Goal: Book appointment/travel/reservation

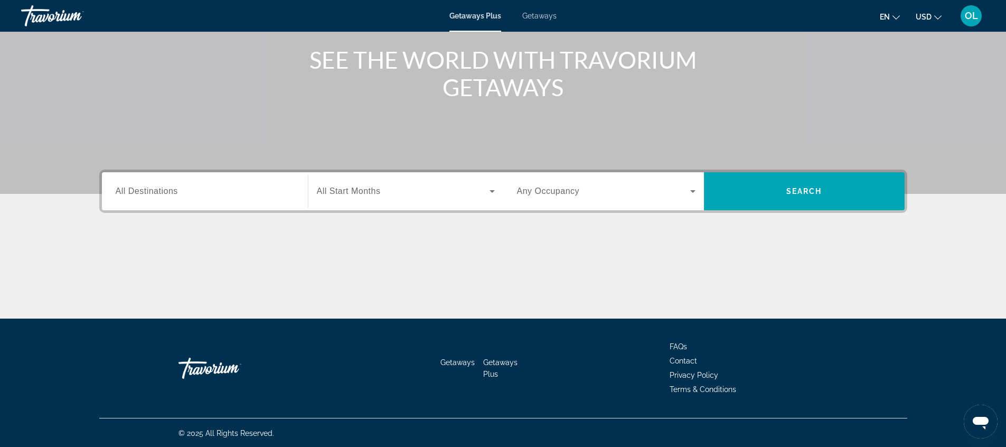
scroll to position [124, 0]
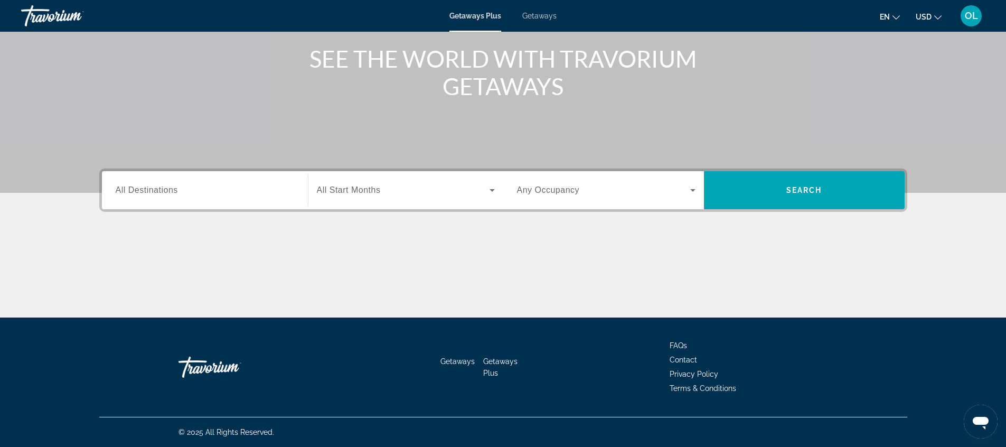
click at [424, 204] on div "Start Month All Start Months" at bounding box center [405, 190] width 195 height 38
click at [415, 200] on div "Search widget" at bounding box center [406, 190] width 178 height 30
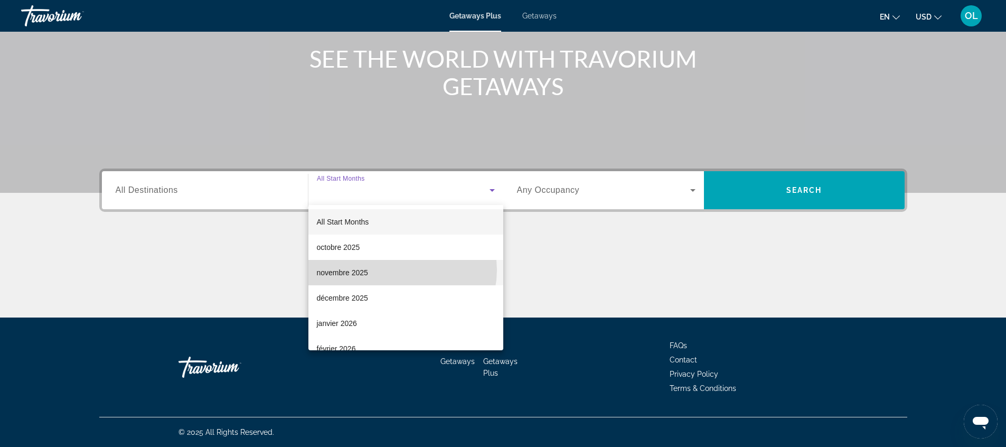
click at [402, 270] on mat-option "novembre 2025" at bounding box center [405, 272] width 195 height 25
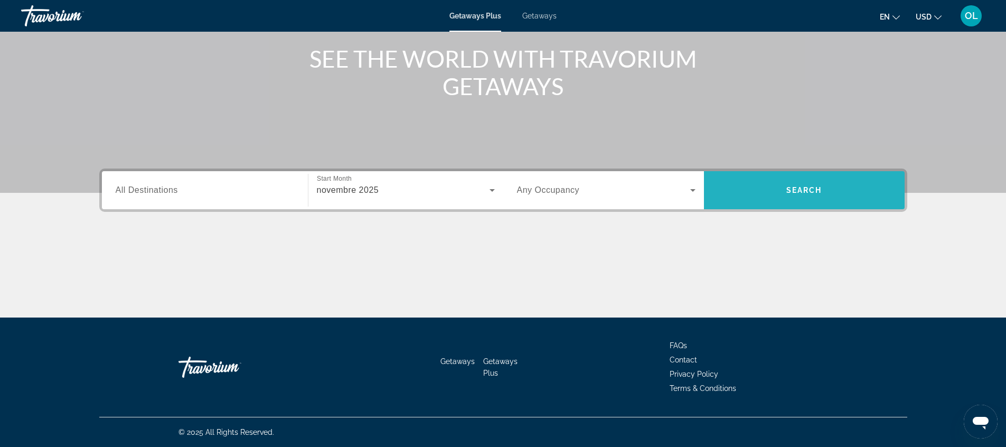
click at [764, 188] on span "Search widget" at bounding box center [804, 189] width 201 height 25
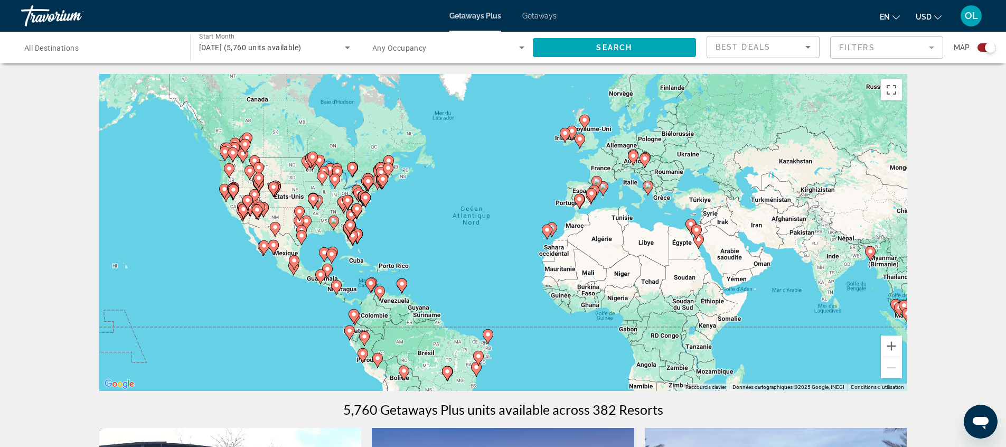
click at [701, 242] on image "Main content" at bounding box center [698, 239] width 6 height 6
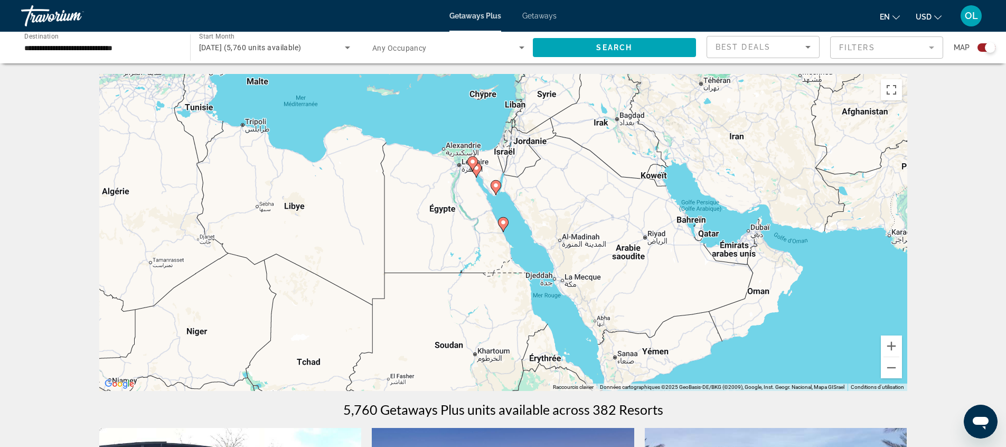
click at [473, 166] on icon "Main content" at bounding box center [472, 164] width 10 height 14
type input "**********"
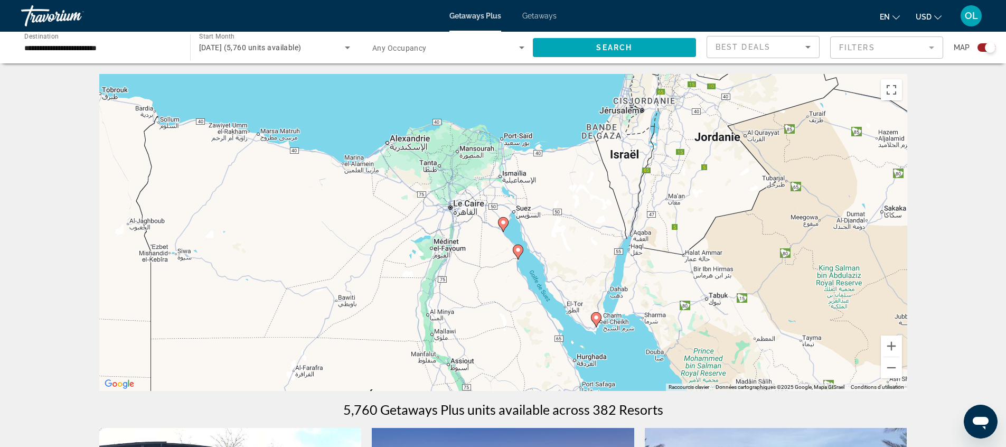
click at [506, 228] on gmp-advanced-marker "Main content" at bounding box center [503, 224] width 11 height 16
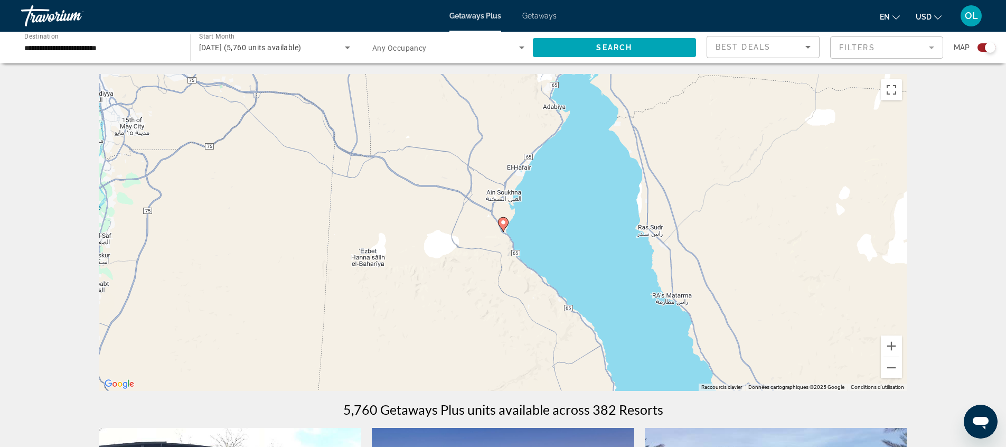
click at [502, 223] on image "Main content" at bounding box center [503, 222] width 6 height 6
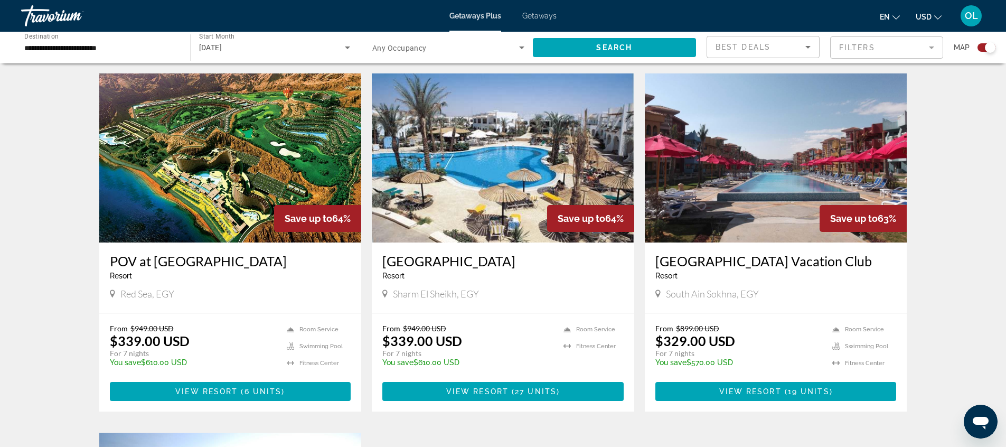
scroll to position [373, 0]
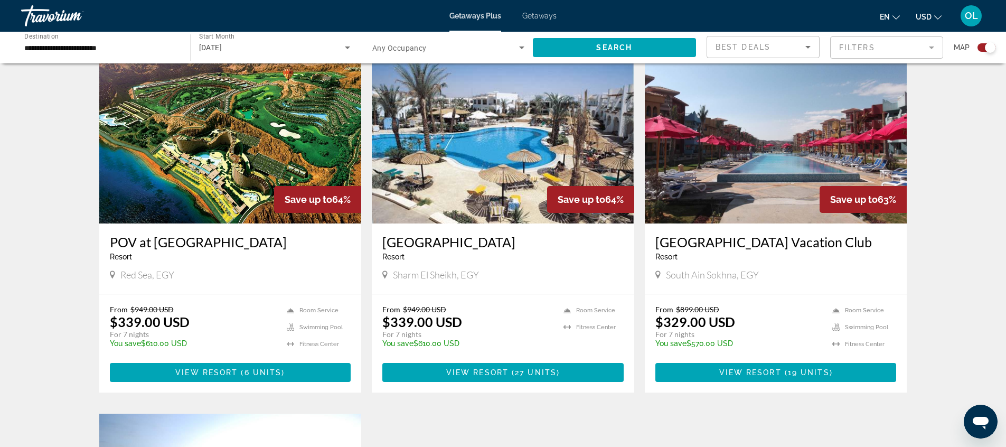
click at [714, 328] on p "$329.00 USD" at bounding box center [695, 322] width 80 height 16
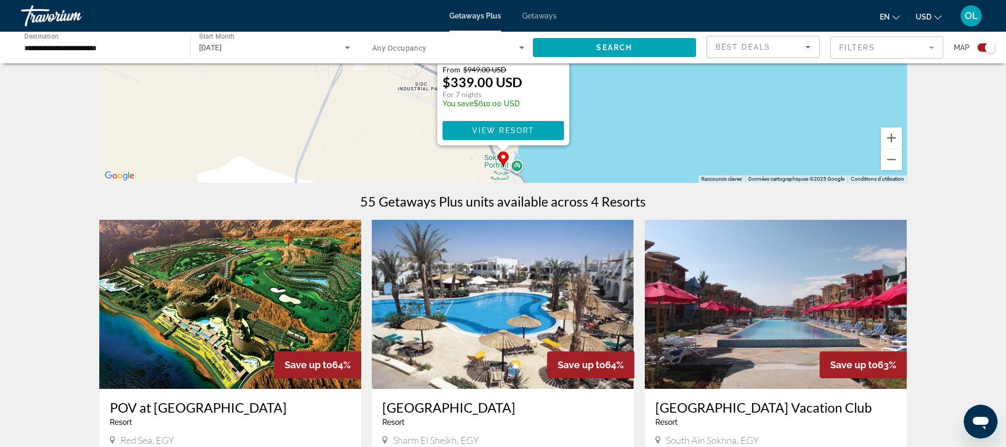
scroll to position [252, 0]
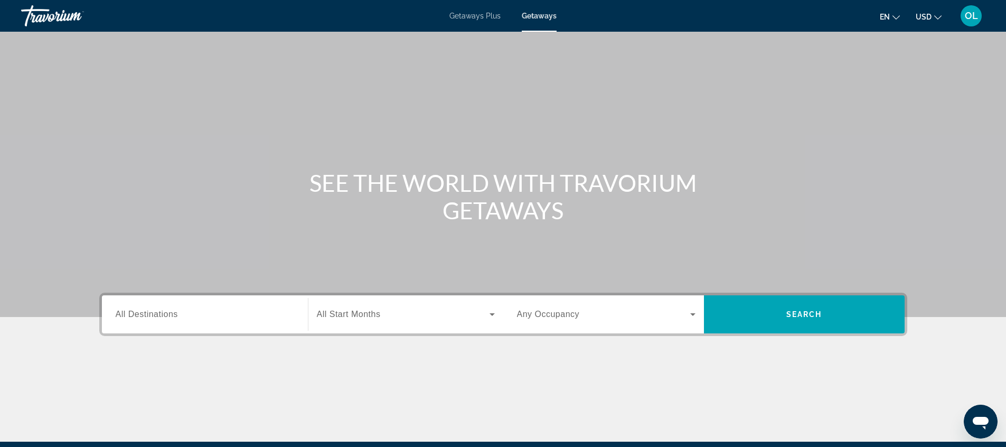
click at [972, 16] on span "OL" at bounding box center [970, 16] width 13 height 11
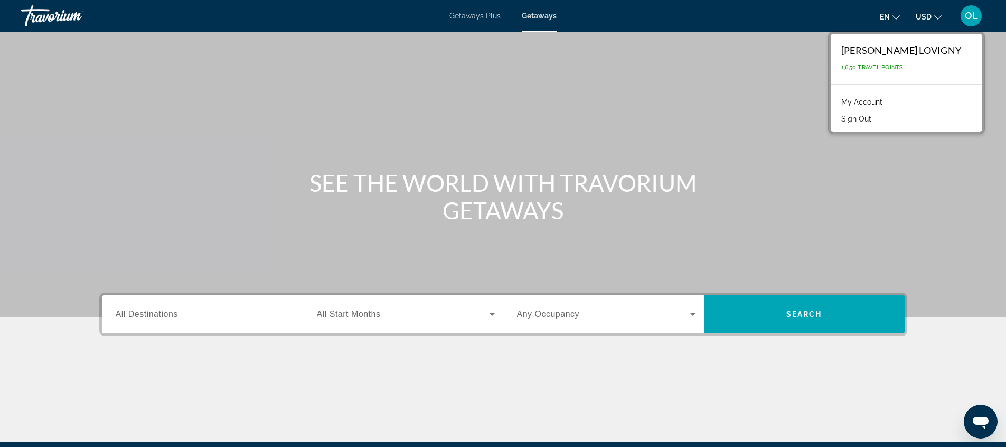
click at [946, 48] on div "[PERSON_NAME] LOVIGNY" at bounding box center [901, 50] width 120 height 12
click at [27, 17] on div "Travorium" at bounding box center [74, 15] width 106 height 27
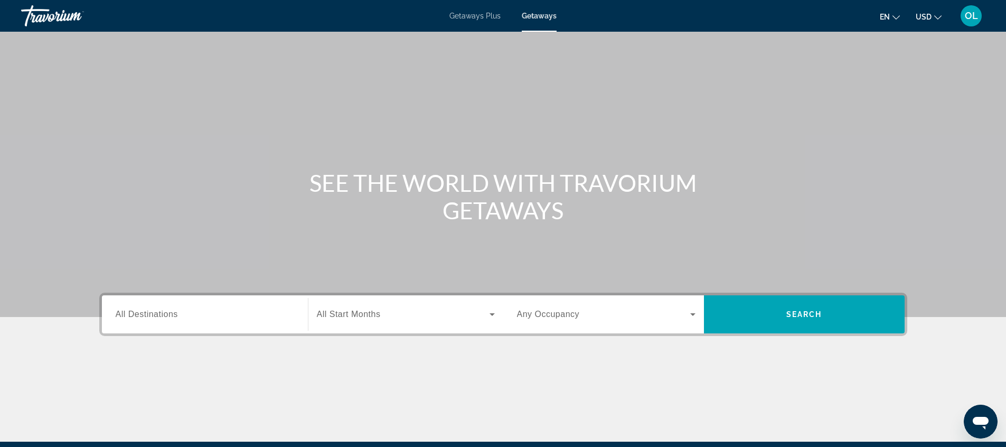
click at [73, 12] on div "Travorium" at bounding box center [74, 15] width 106 height 27
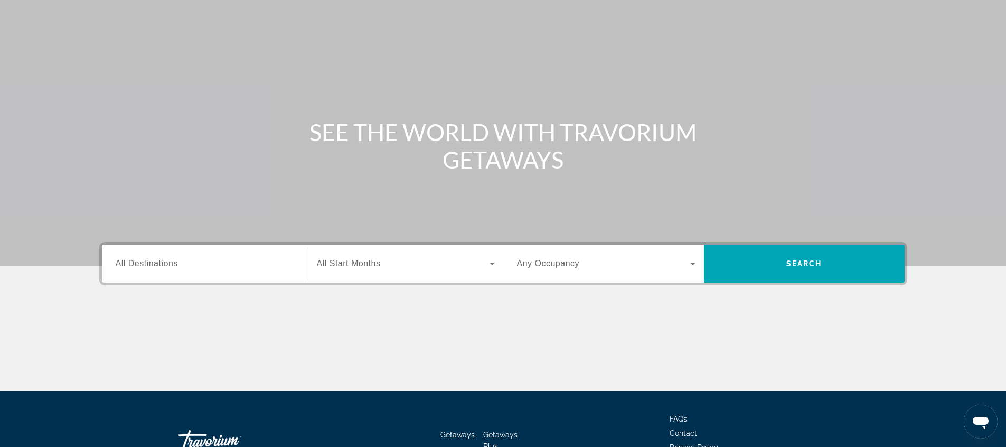
scroll to position [124, 0]
